Goal: Information Seeking & Learning: Learn about a topic

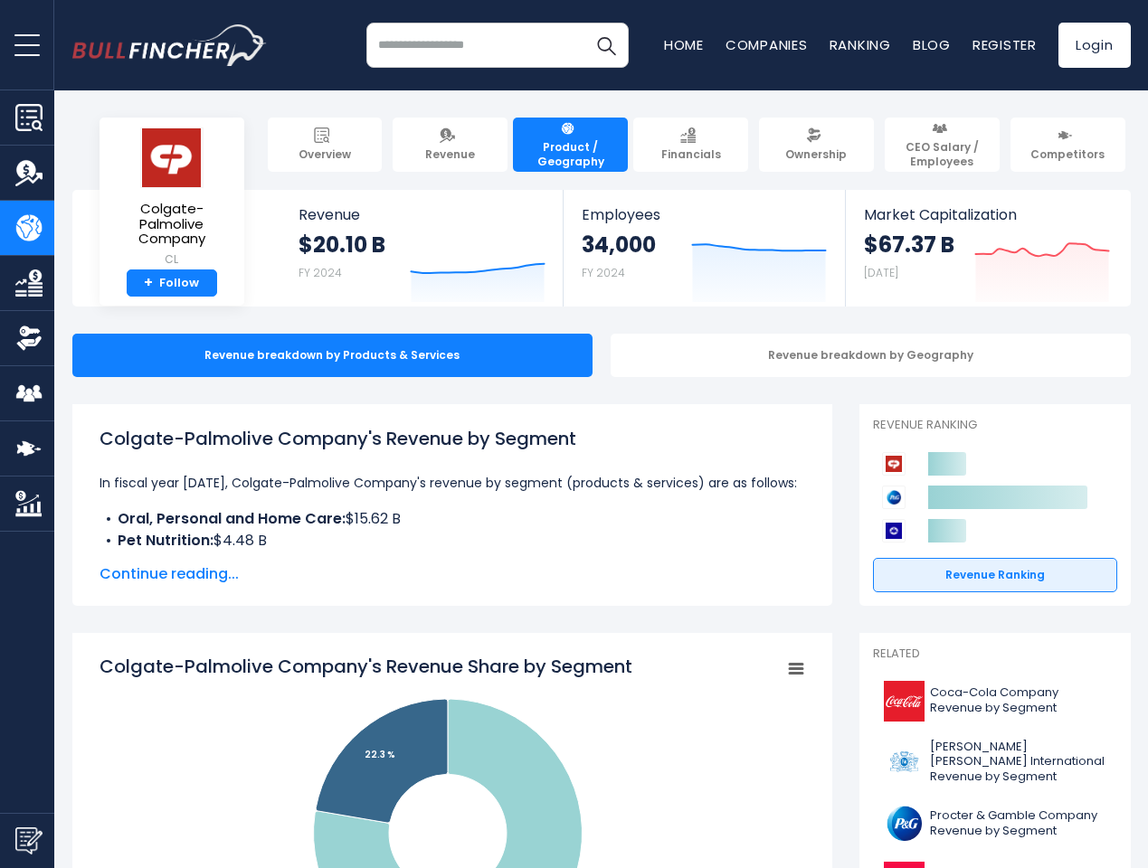
click at [27, 44] on span "open menu" at bounding box center [26, 45] width 25 height 2
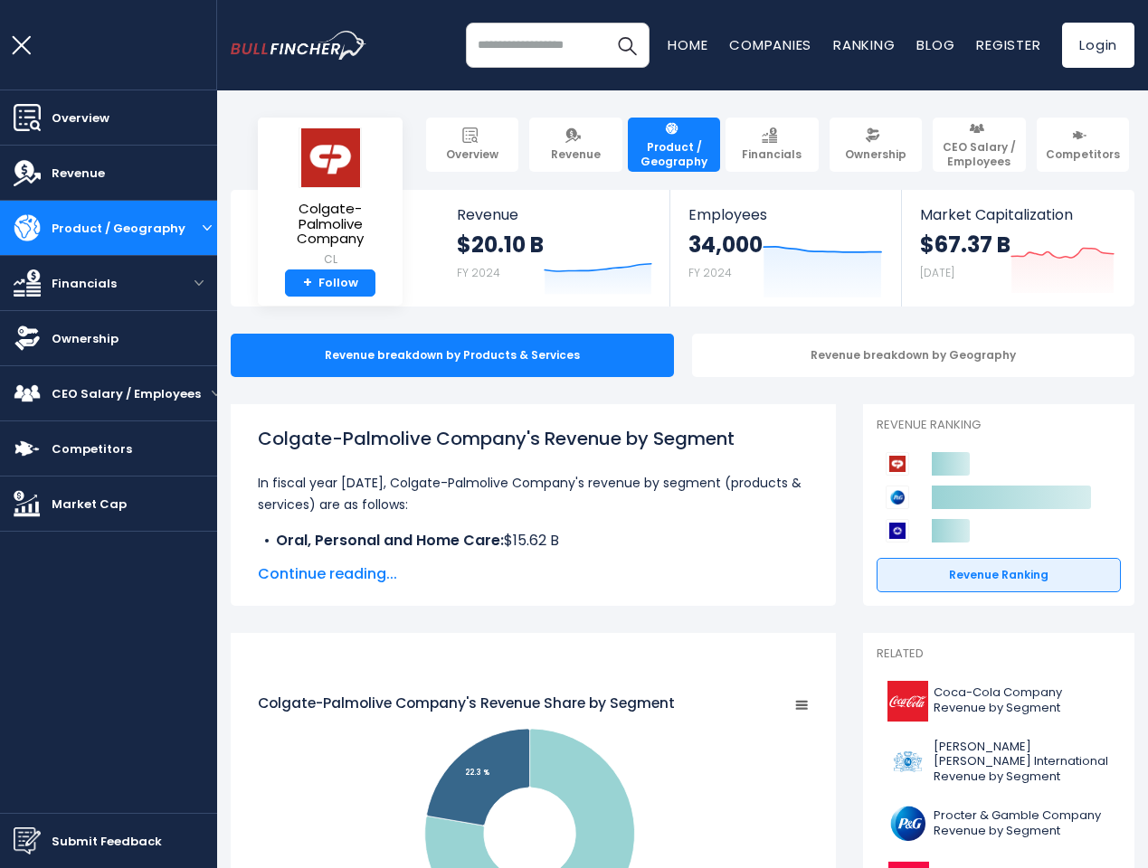
click at [27, 840] on img "Submit Feedback" at bounding box center [27, 841] width 27 height 27
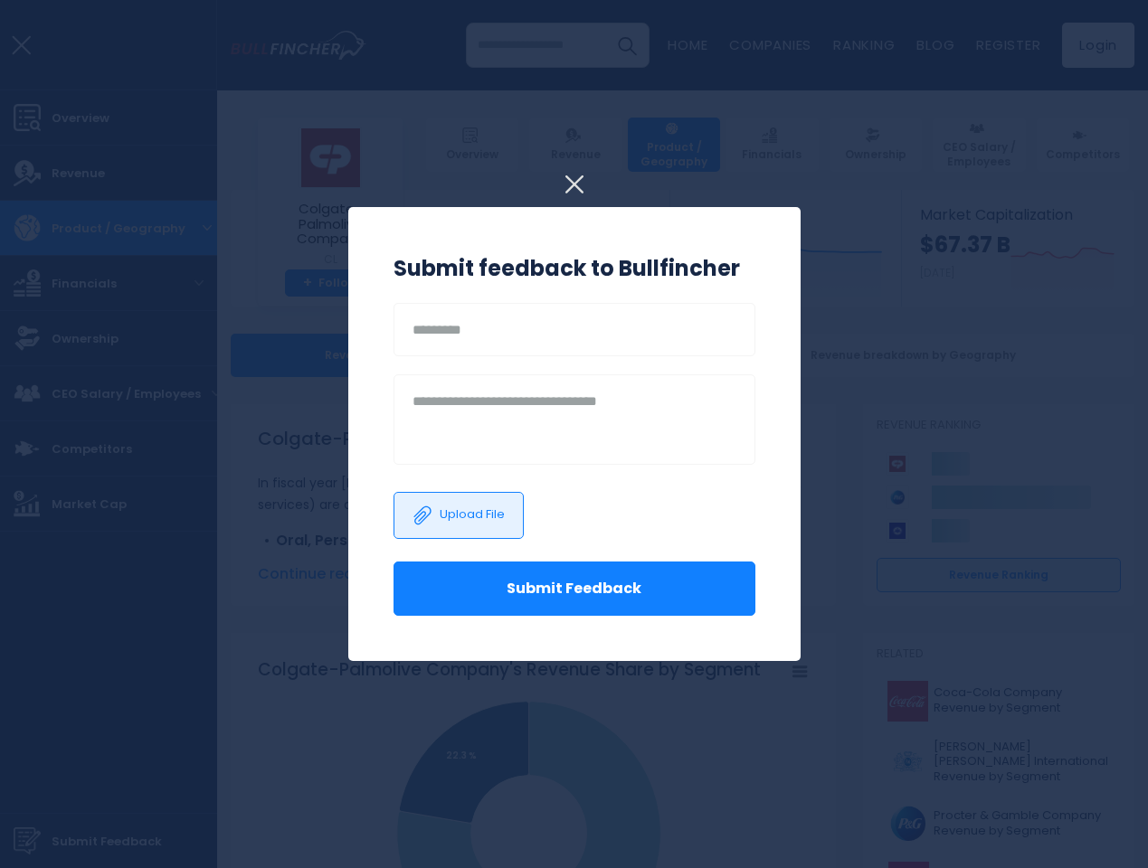
click at [464, 264] on h3 "Submit feedback to Bullfincher" at bounding box center [574, 268] width 362 height 33
click at [745, 264] on h3 "Submit feedback to Bullfincher" at bounding box center [574, 268] width 362 height 33
click at [1028, 264] on div at bounding box center [574, 434] width 1148 height 868
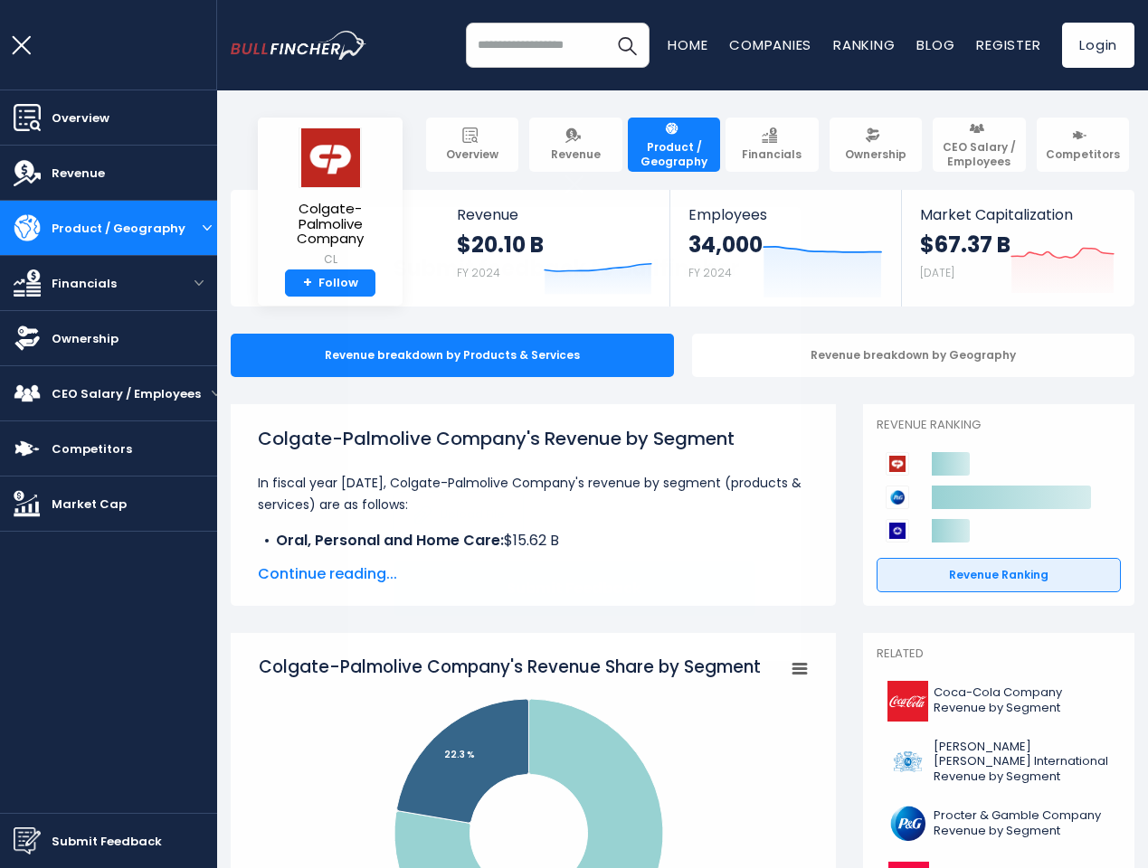
click at [856, 355] on div "Revenue breakdown by Geography" at bounding box center [913, 355] width 443 height 43
click at [439, 574] on span "Continue reading..." at bounding box center [533, 574] width 551 height 22
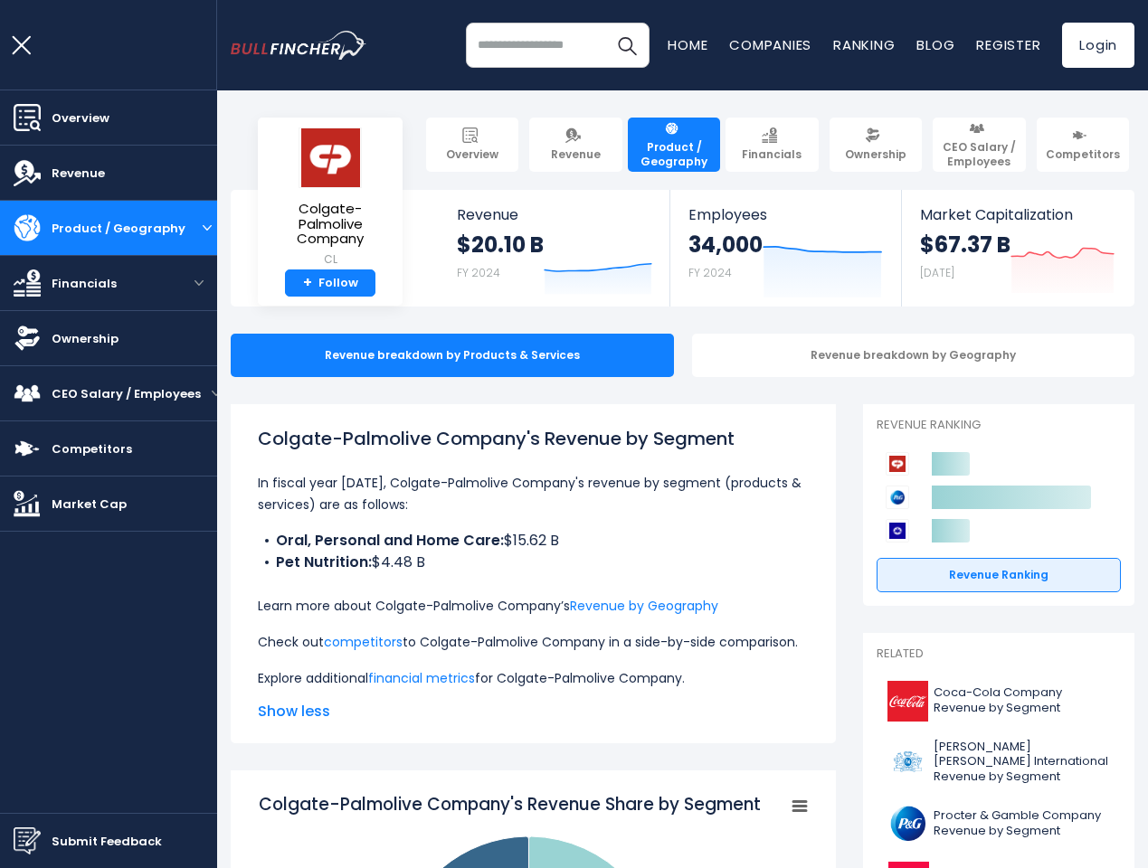
click at [981, 497] on icon at bounding box center [1011, 498] width 159 height 24
